Goal: Find specific page/section: Find specific page/section

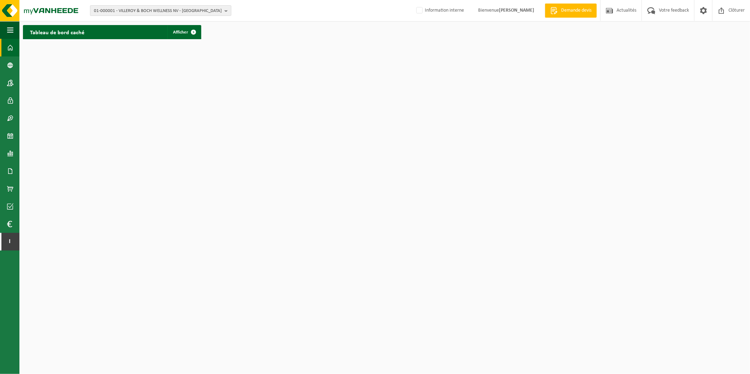
click at [219, 11] on span "01-000001 - VILLEROY & BOCH WELLNESS NV - ROESELARE" at bounding box center [158, 11] width 128 height 11
click at [191, 19] on input "text" at bounding box center [161, 22] width 138 height 9
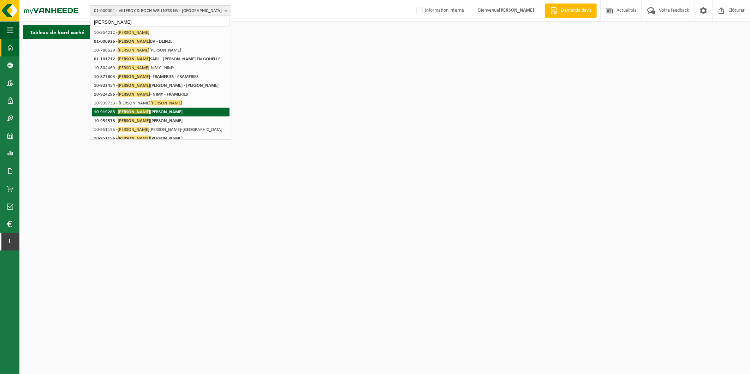
type input "lebrun"
click at [134, 111] on strong "10-919285 - LEBRUN TRAITEUR - WAVRIN" at bounding box center [138, 111] width 89 height 5
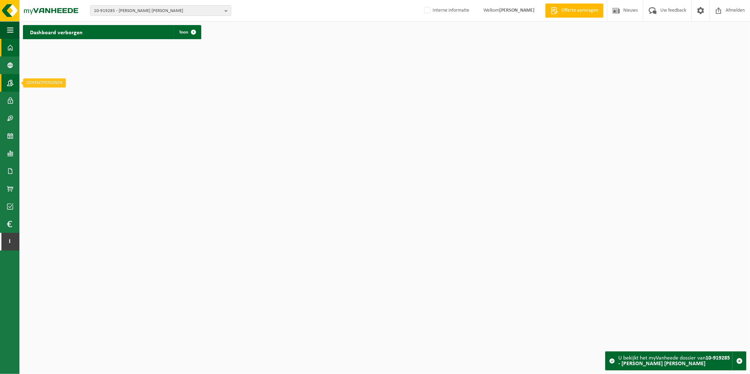
click at [10, 81] on span at bounding box center [10, 83] width 6 height 18
